Goal: Task Accomplishment & Management: Complete application form

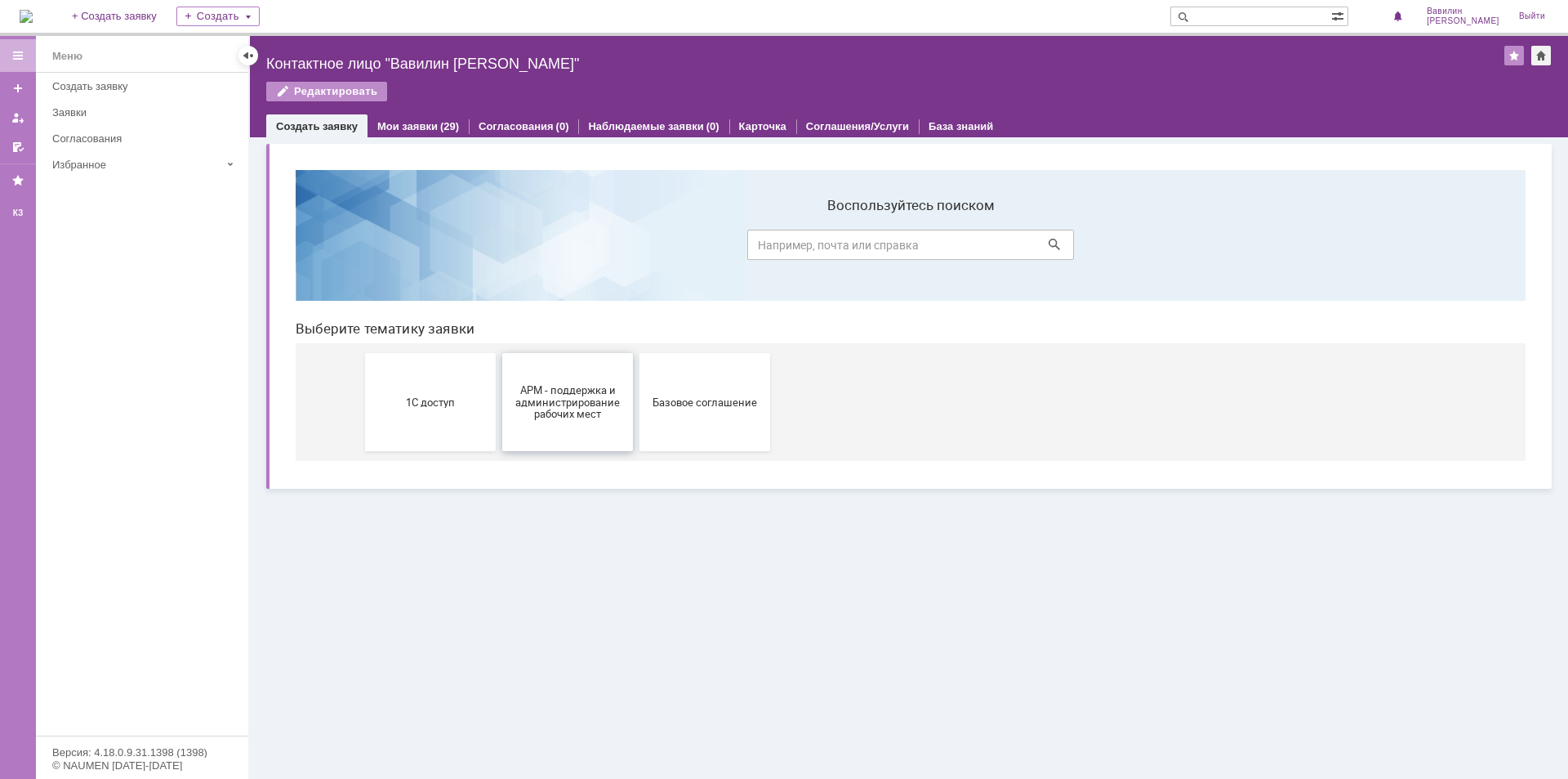
click at [626, 405] on span "АРМ - поддержка и администрирование рабочих мест" at bounding box center [567, 402] width 121 height 37
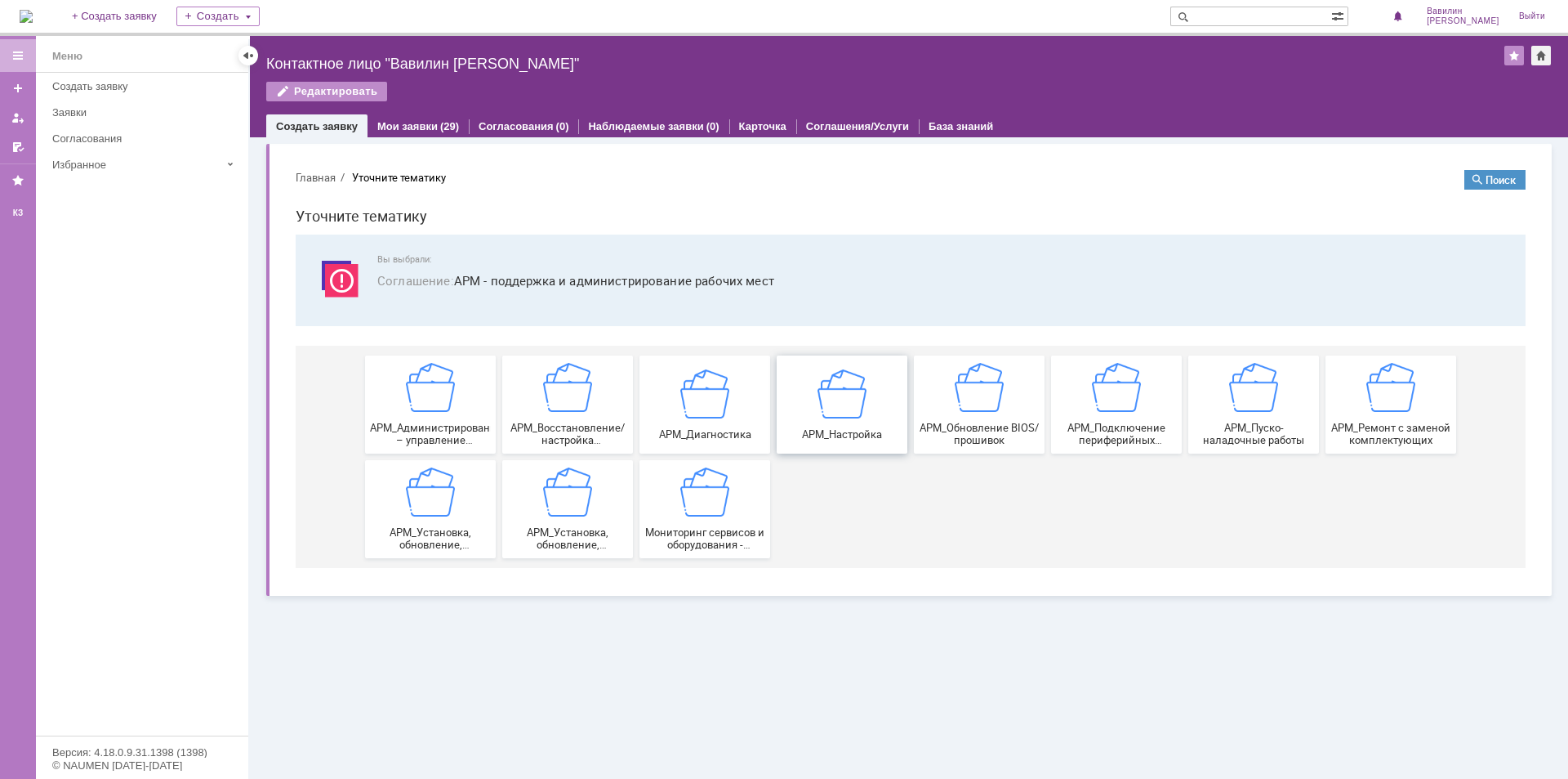
click at [822, 403] on img at bounding box center [842, 393] width 49 height 49
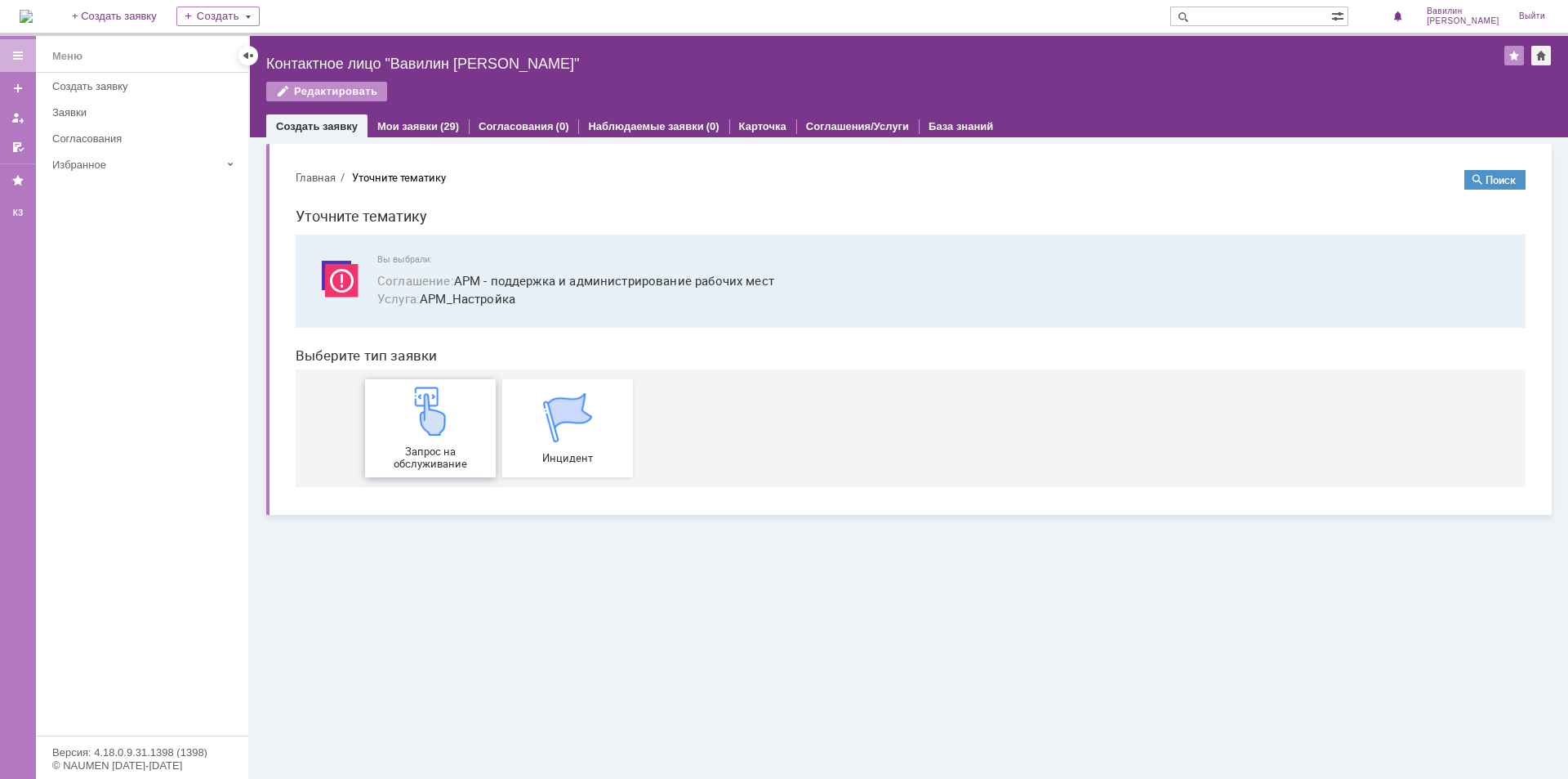
click at [466, 391] on div "Запрос на обслуживание" at bounding box center [430, 429] width 121 height 84
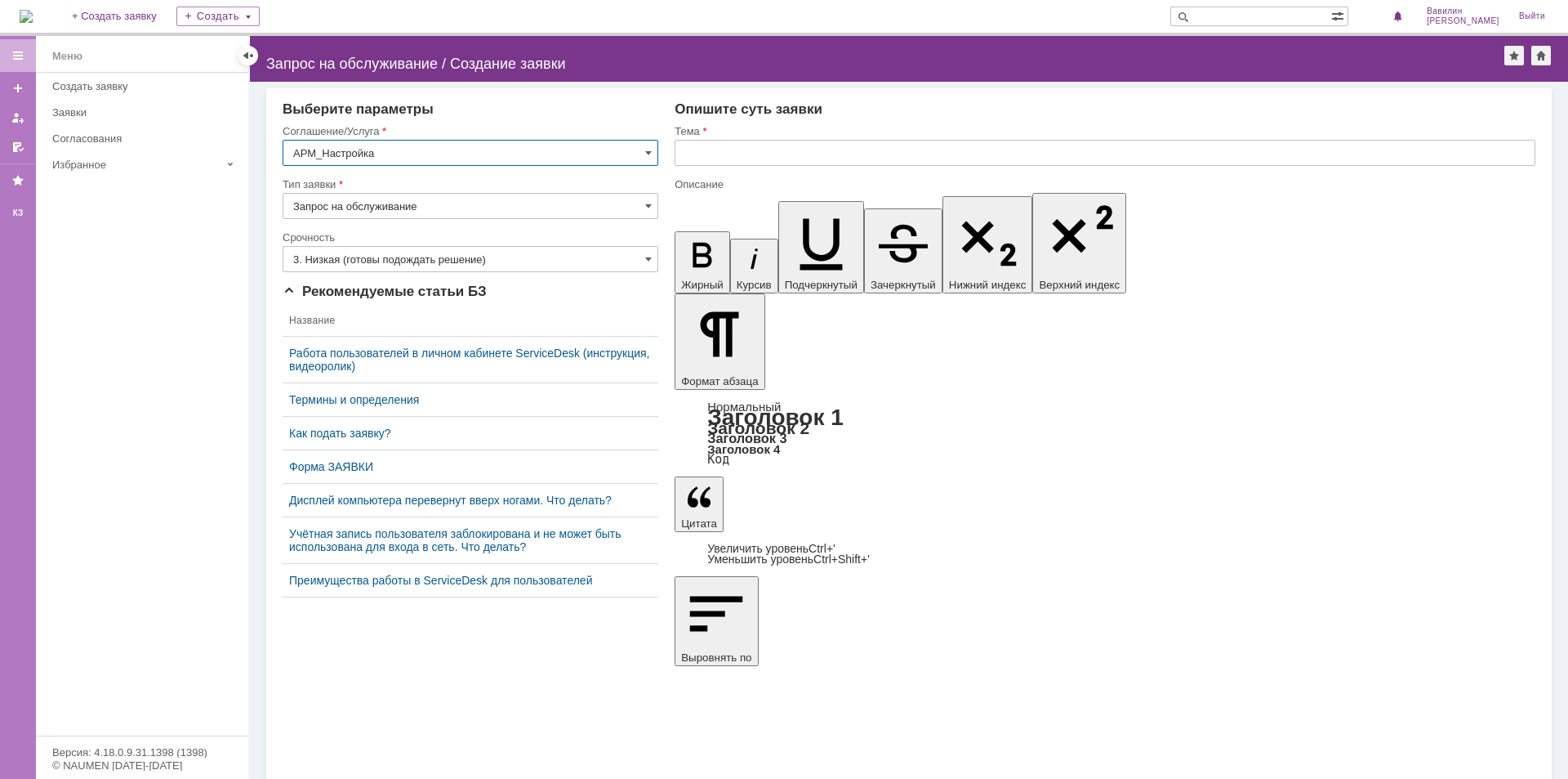
click at [551, 252] on input "3. Низкая (готовы подождать решение)" at bounding box center [470, 258] width 376 height 26
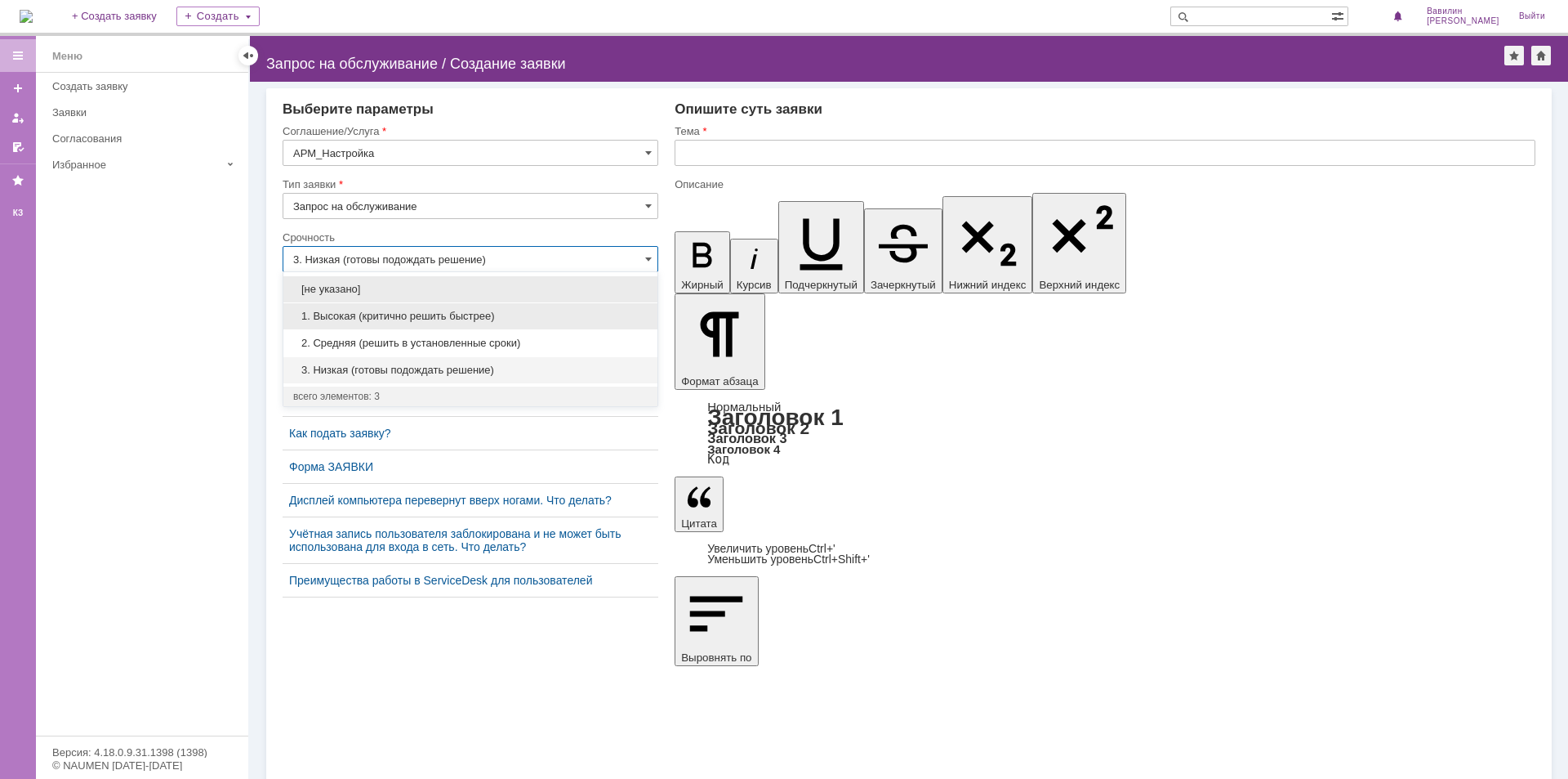
click at [538, 316] on span "1. Высокая (критично решить быстрее)" at bounding box center [470, 317] width 354 height 13
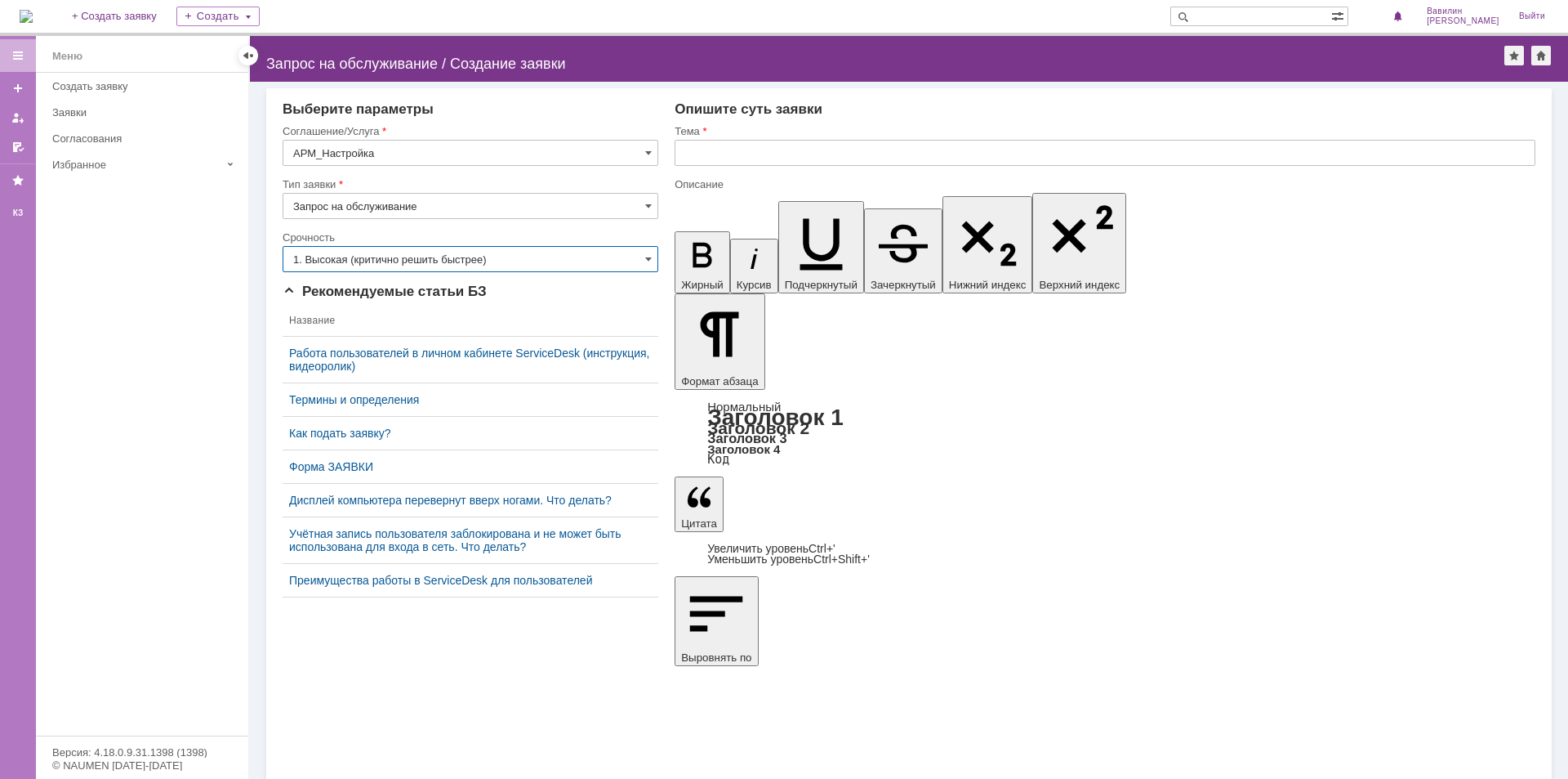
type input "1. Высокая (критично решить быстрее)"
click at [734, 141] on input "text" at bounding box center [1105, 152] width 861 height 26
type input "y"
type input "настроить доступ на локальную папку"
drag, startPoint x: 1414, startPoint y: 5349, endPoint x: 738, endPoint y: 5151, distance: 704.4
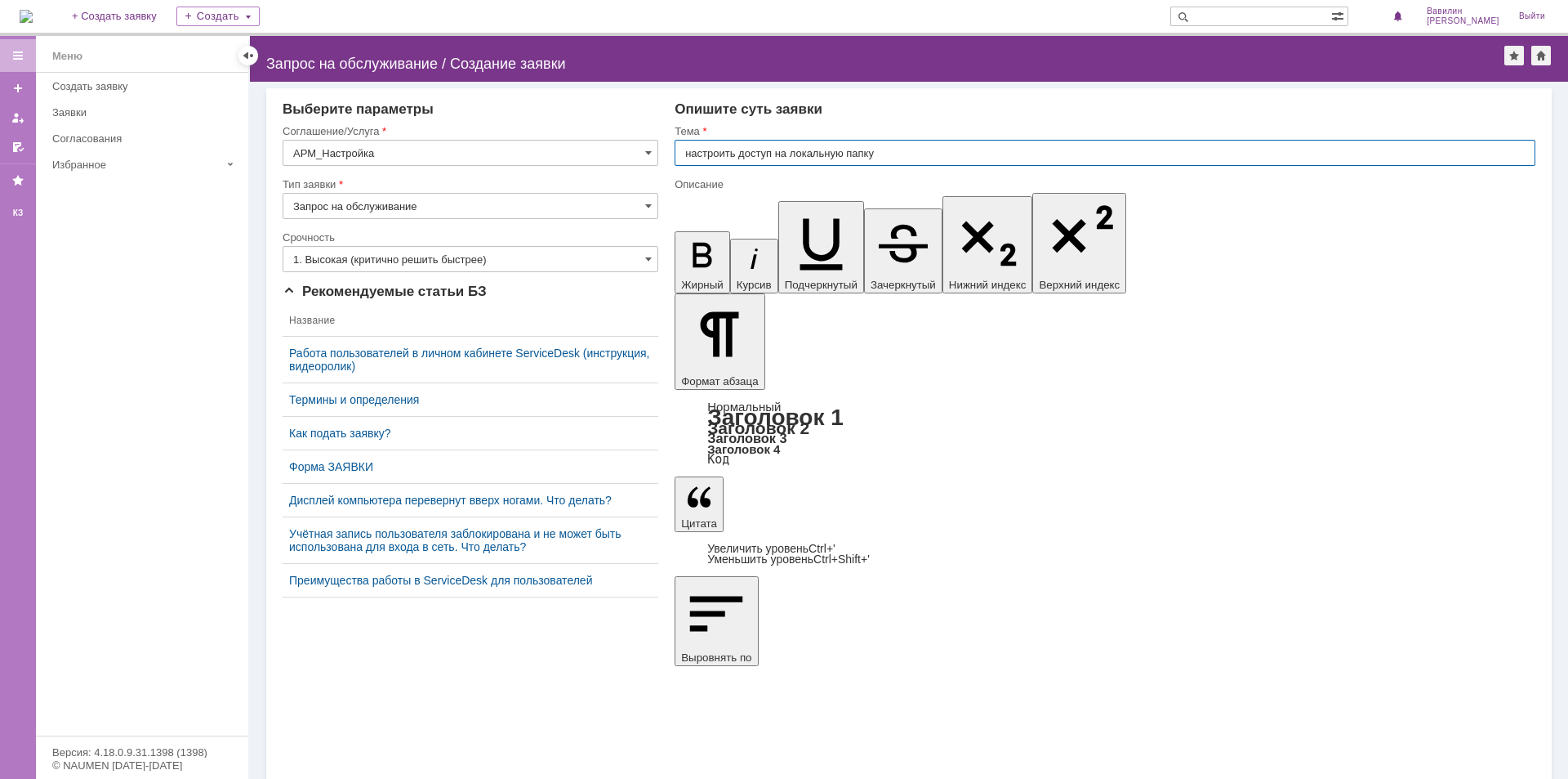
click at [899, 160] on input "настроить доступ на локальную папку" at bounding box center [1105, 152] width 861 height 26
click at [899, 156] on input "настроить доступ на локальную папку" at bounding box center [1105, 152] width 861 height 26
drag, startPoint x: 899, startPoint y: 147, endPoint x: 775, endPoint y: 160, distance: 124.7
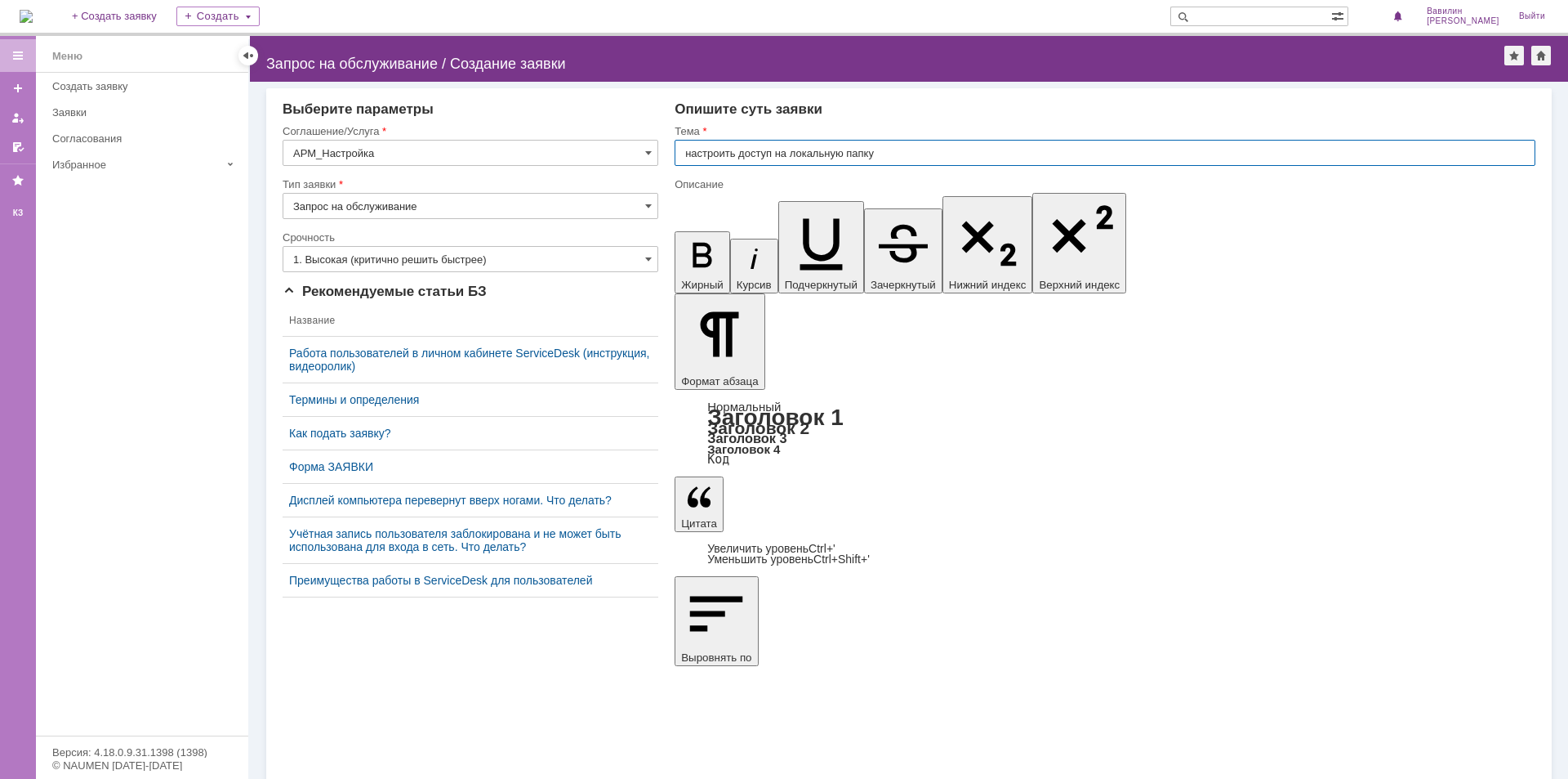
click at [775, 160] on input "настроить доступ на локальную папку" at bounding box center [1105, 152] width 861 height 26
type input "настроить доступ к локальному диску"
drag, startPoint x: 927, startPoint y: 5145, endPoint x: 879, endPoint y: 5144, distance: 48.0
click at [1567, 675] on div "Внимание! Выберите параметры Соглашение/Услуга АРМ_Настройка Тип заявки Запрос …" at bounding box center [909, 430] width 1318 height 697
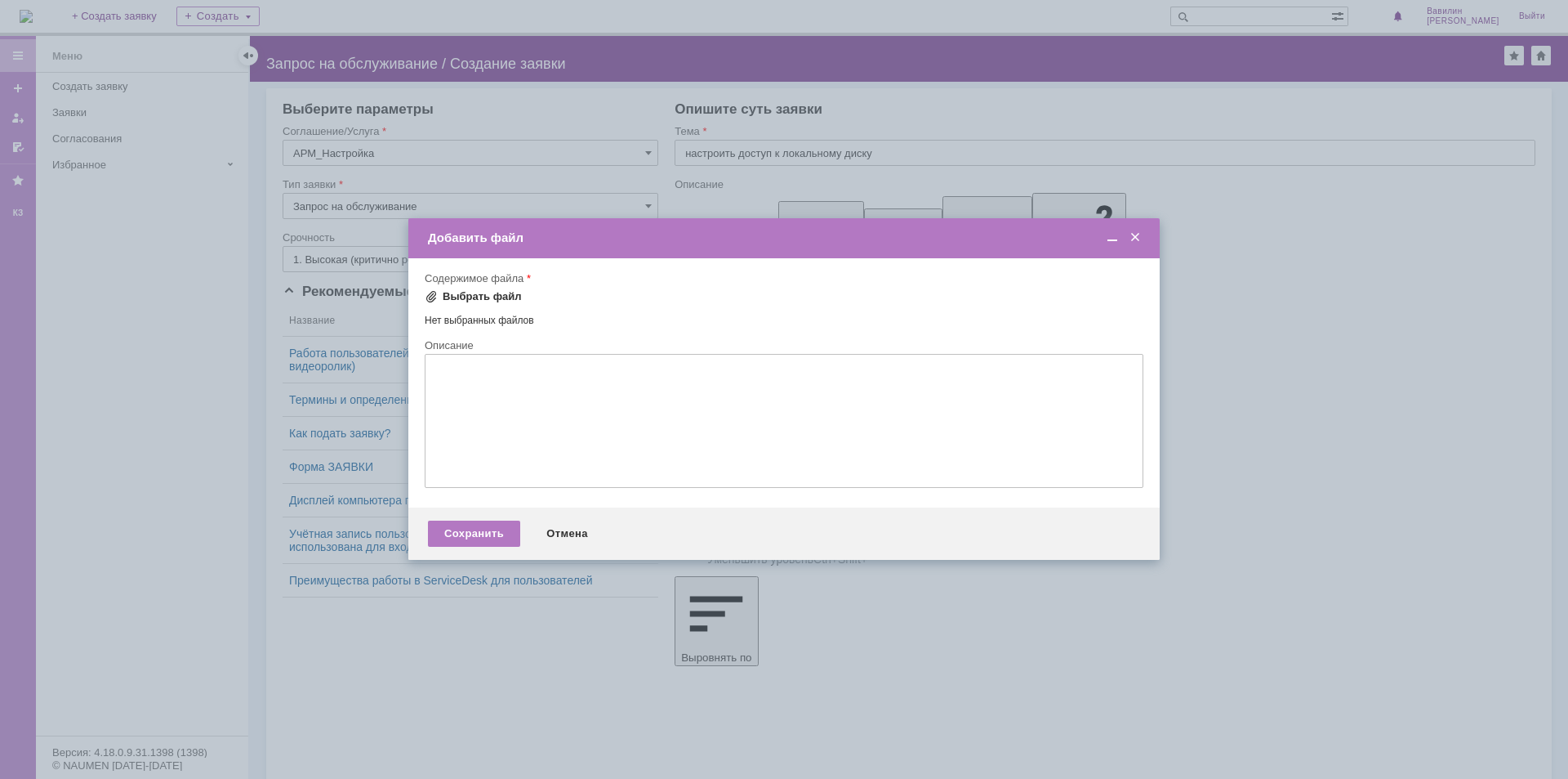
click at [479, 290] on div "Выбрать файл" at bounding box center [482, 297] width 79 height 13
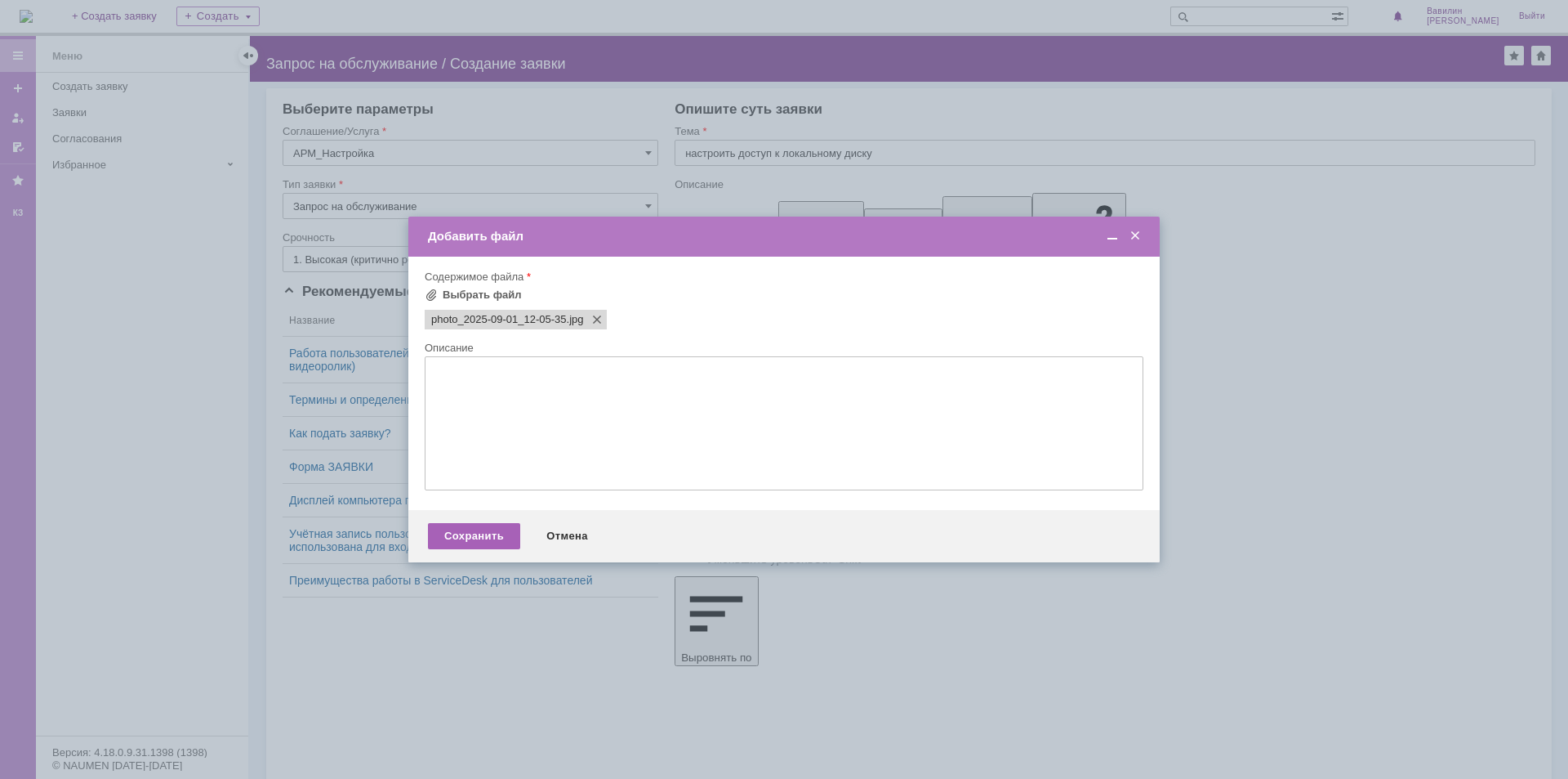
click at [462, 534] on div "Сохранить" at bounding box center [474, 536] width 92 height 26
